Goal: Transaction & Acquisition: Purchase product/service

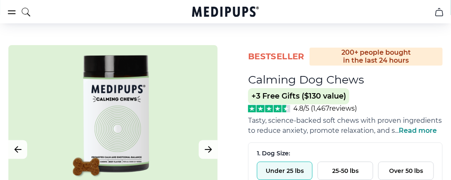
click at [418, 131] on span "Read more" at bounding box center [418, 131] width 38 height 8
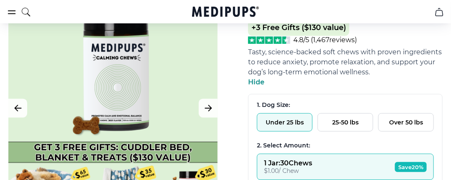
scroll to position [126, 0]
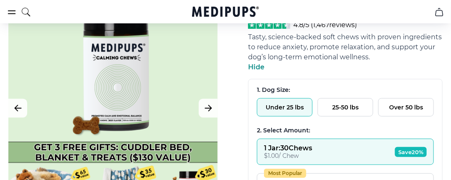
click at [366, 113] on button "25-50 lbs" at bounding box center [346, 107] width 56 height 18
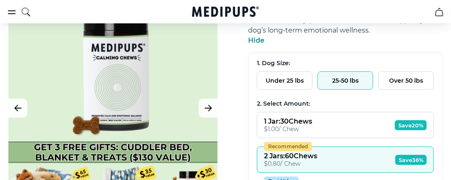
scroll to position [167, 0]
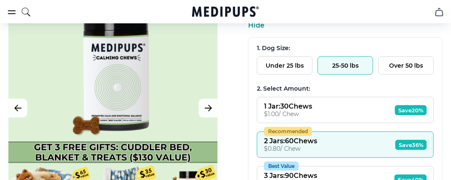
click at [365, 113] on button "1 Jar : 30 Chews $ 1.00 / Chew Save 20%" at bounding box center [345, 110] width 177 height 26
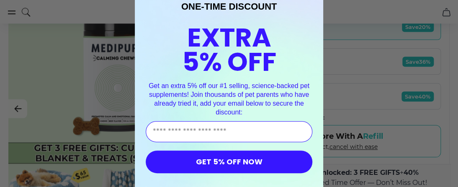
scroll to position [31, 0]
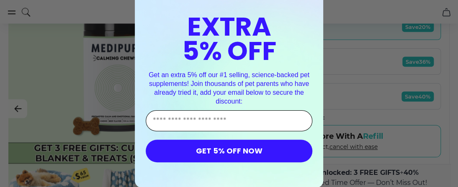
click at [231, 125] on input "Enter Your Email Address" at bounding box center [229, 120] width 167 height 21
type input "**********"
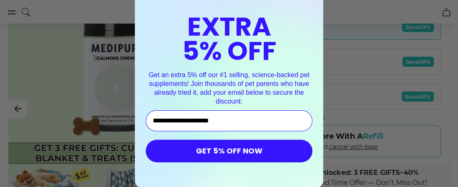
click at [229, 144] on button "GET 5% OFF NOW" at bounding box center [229, 150] width 167 height 23
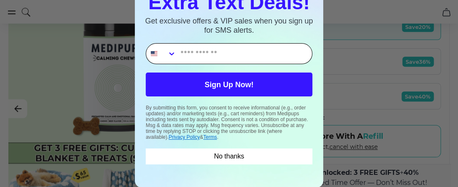
click at [224, 57] on input "Phone Number" at bounding box center [244, 54] width 136 height 20
type input "**********"
